Goal: Task Accomplishment & Management: Use online tool/utility

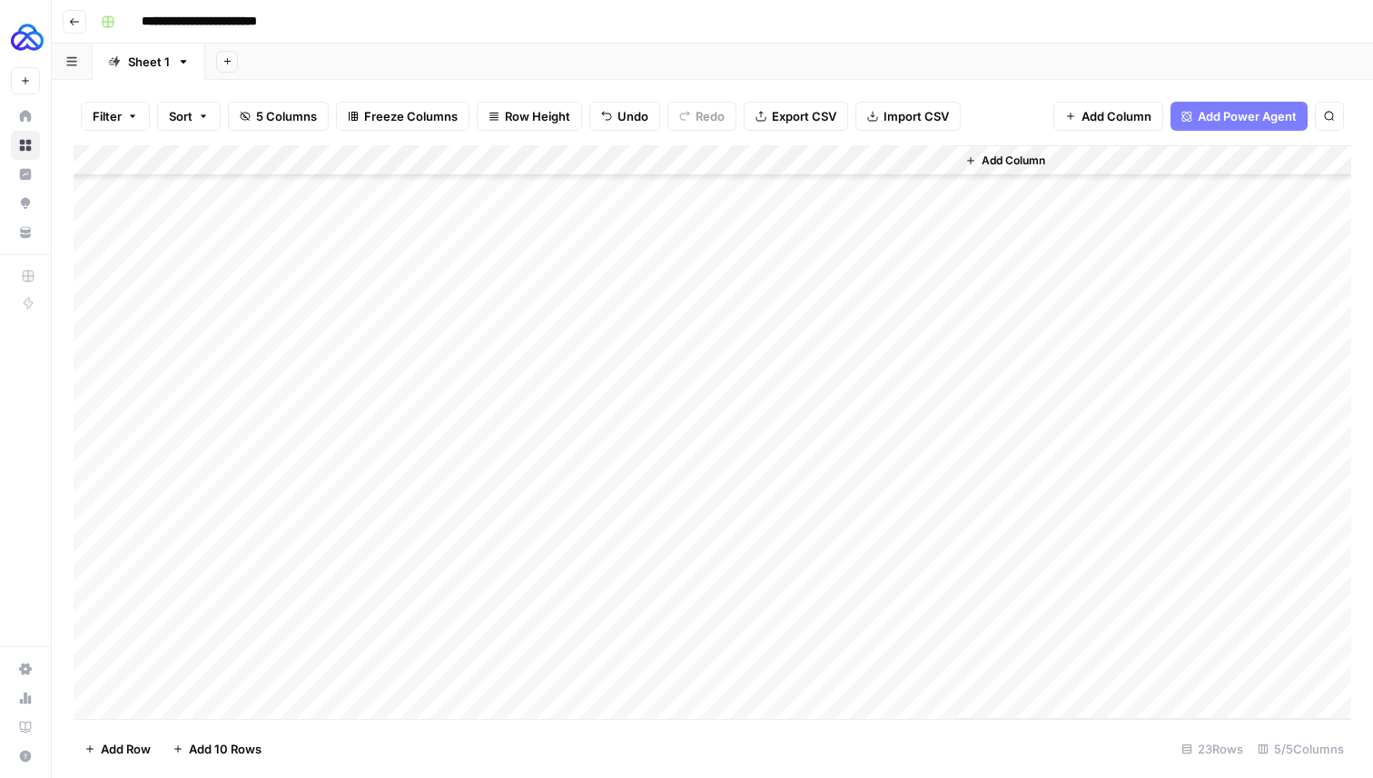
scroll to position [196, 0]
click at [913, 644] on div "Add Column" at bounding box center [713, 432] width 1278 height 574
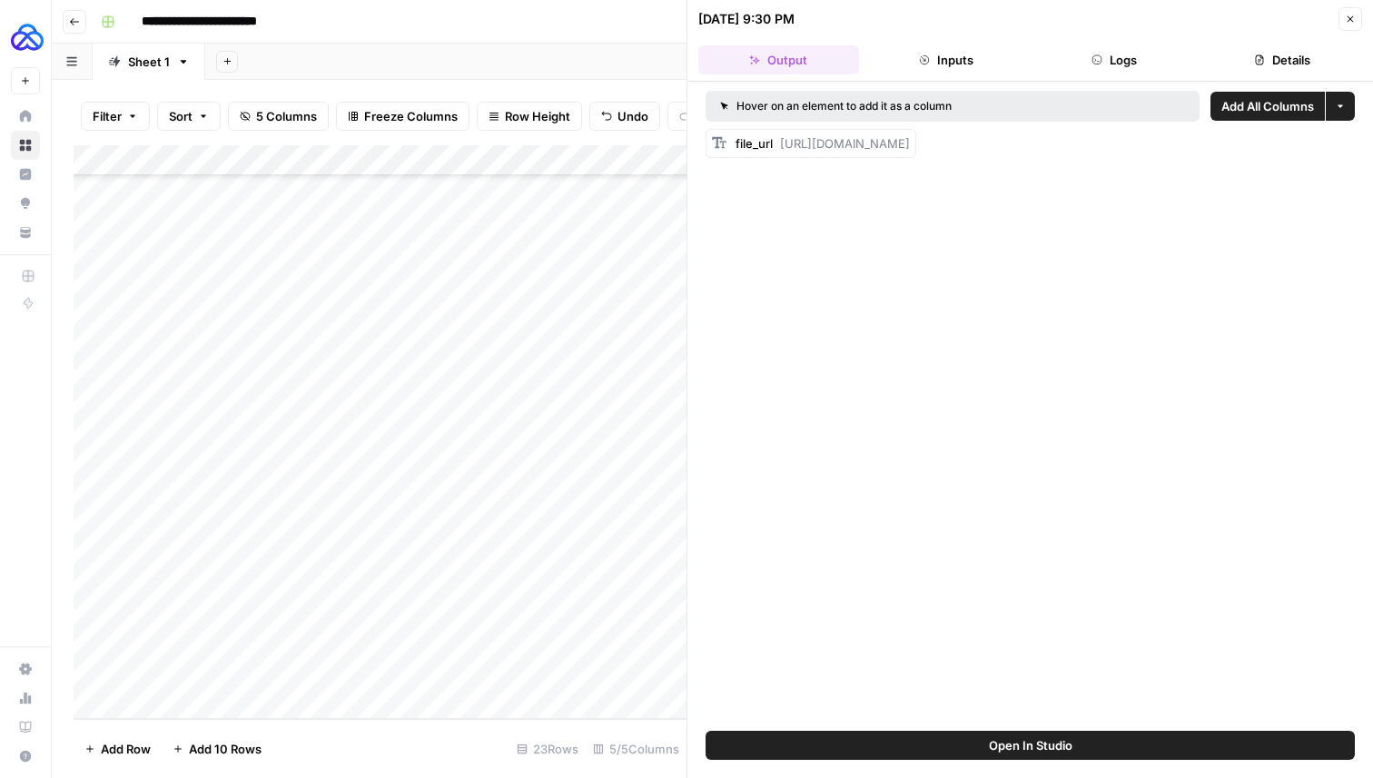
click at [895, 138] on span "[URL][DOMAIN_NAME]" at bounding box center [845, 143] width 130 height 15
click at [832, 143] on span "[URL][DOMAIN_NAME]" at bounding box center [845, 143] width 130 height 15
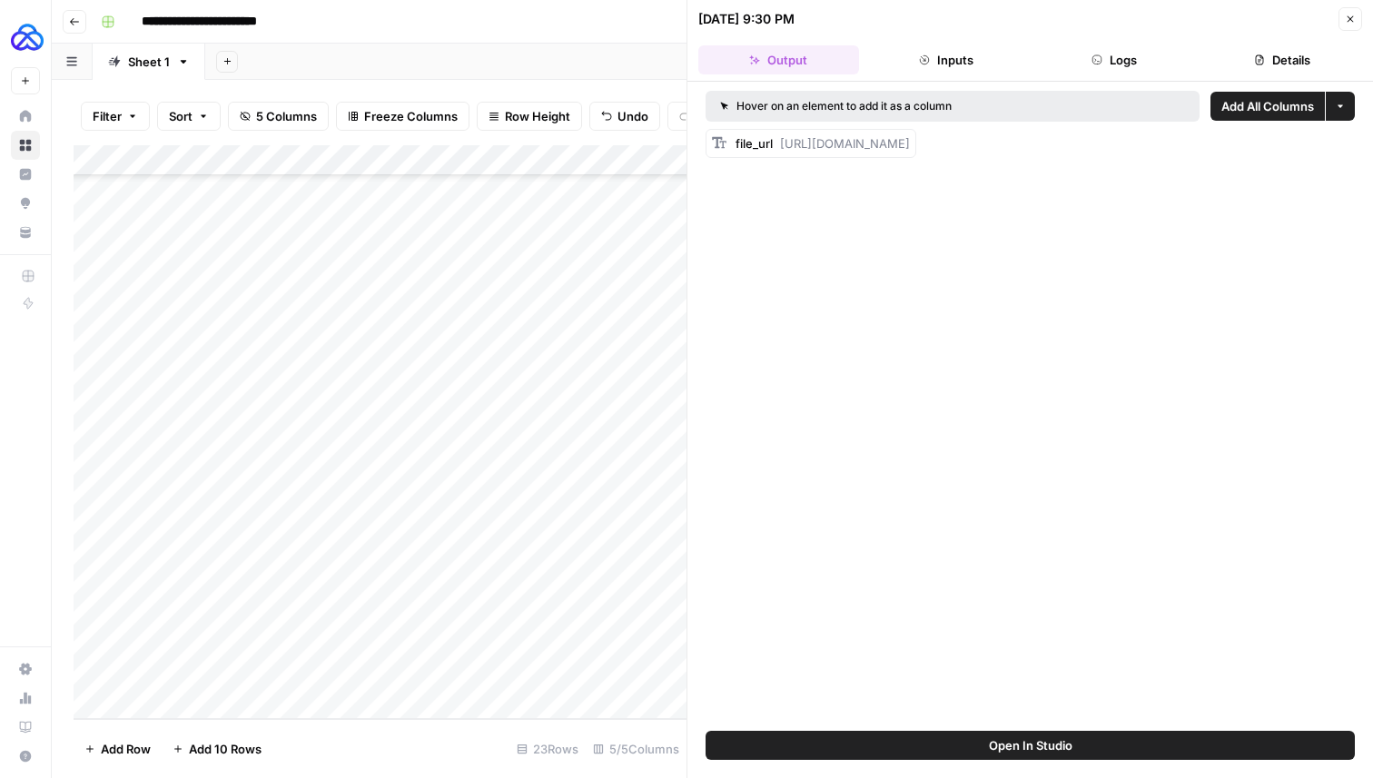
drag, startPoint x: 781, startPoint y: 141, endPoint x: 1250, endPoint y: 161, distance: 469.9
click at [1250, 161] on div "Hover on an element to add it as a column Add All Columns More options file_url…" at bounding box center [1030, 406] width 686 height 649
copy span "[URL][DOMAIN_NAME]"
